Goal: Register for event/course

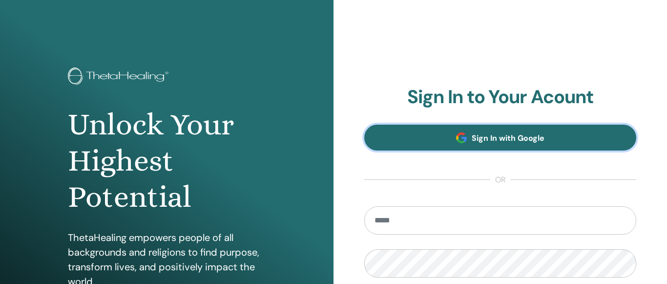
click at [485, 142] on span "Sign In with Google" at bounding box center [508, 138] width 73 height 10
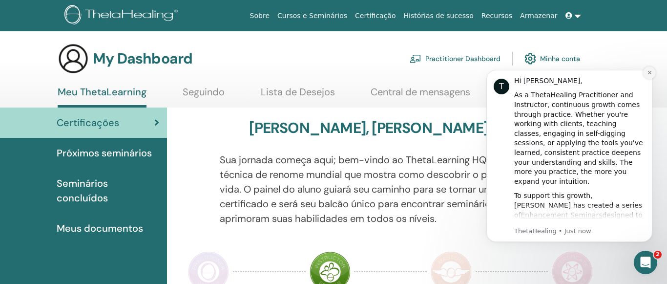
click at [650, 70] on icon "Dismiss notification" at bounding box center [649, 72] width 5 height 5
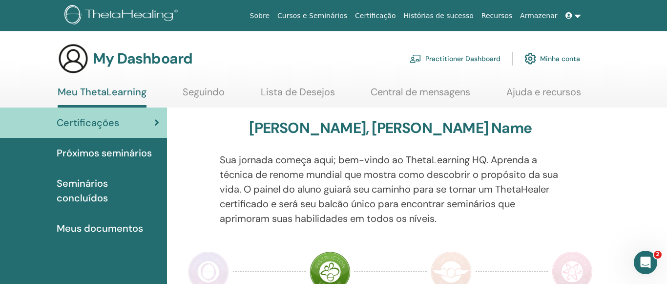
click at [97, 151] on span "Próximos seminários" at bounding box center [104, 152] width 95 height 15
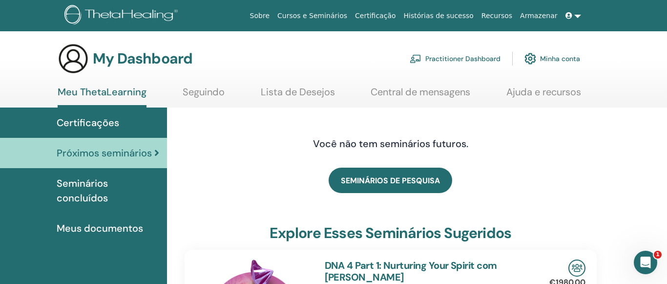
click at [92, 197] on span "Seminários concluídos" at bounding box center [108, 190] width 103 height 29
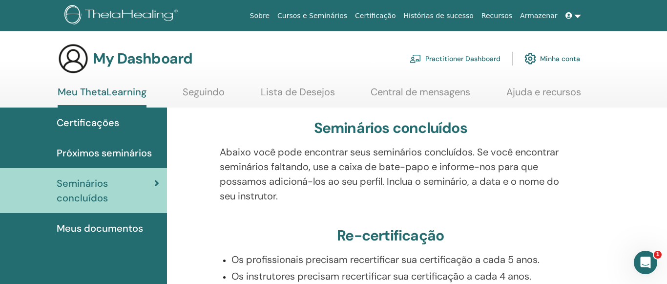
click at [538, 52] on link "Minha conta" at bounding box center [552, 58] width 56 height 21
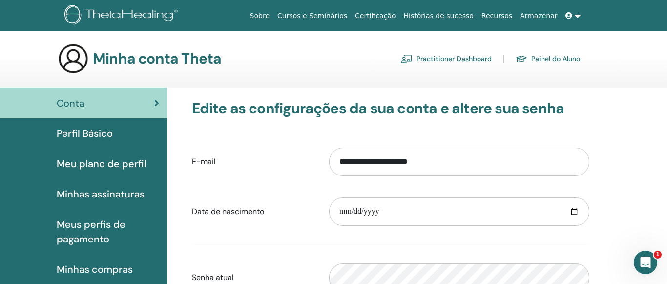
click at [329, 14] on link "Cursos e Seminários" at bounding box center [312, 16] width 78 height 18
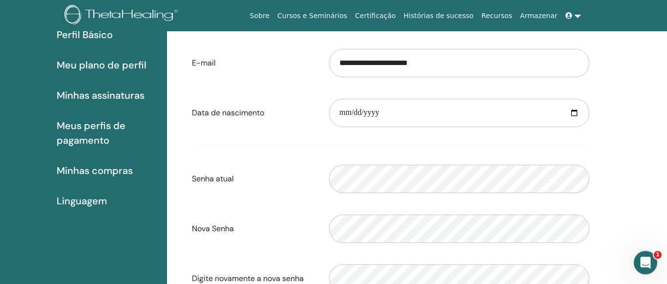
scroll to position [121, 0]
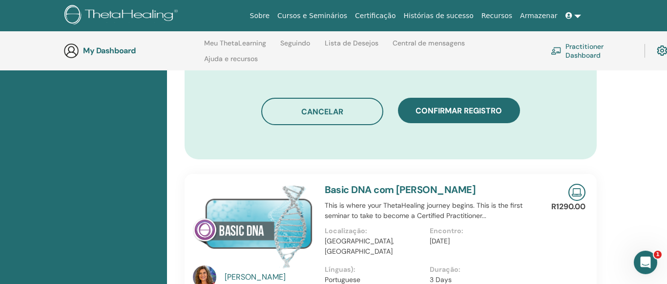
scroll to position [636, 0]
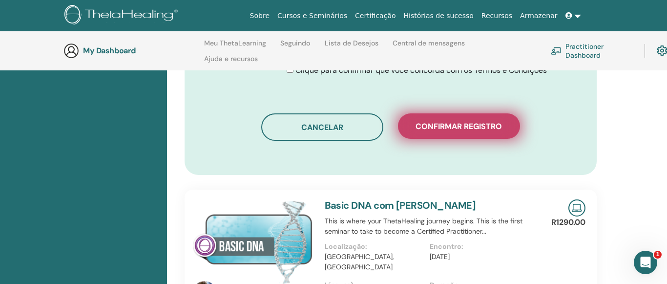
click at [473, 121] on span "Confirmar registro" at bounding box center [458, 126] width 86 height 10
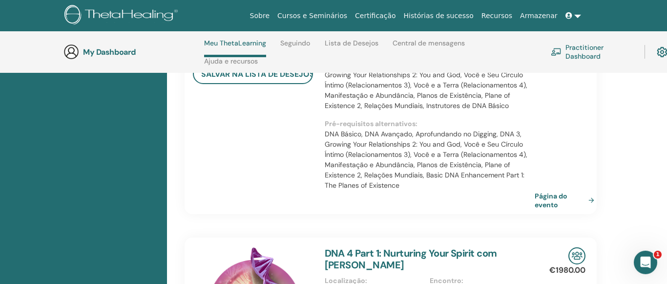
scroll to position [539, 0]
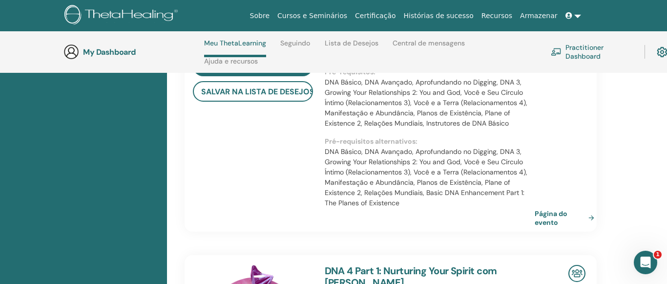
click at [576, 18] on link at bounding box center [572, 16] width 23 height 18
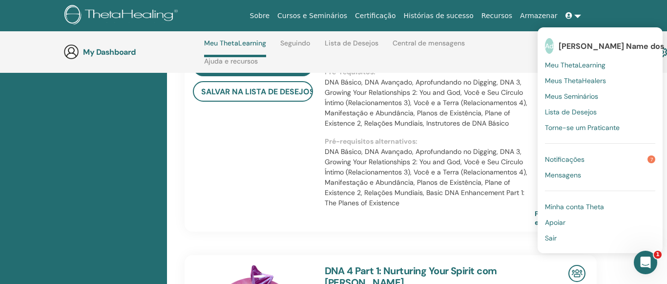
click at [553, 240] on span "Sair" at bounding box center [551, 237] width 12 height 9
